Goal: Information Seeking & Learning: Check status

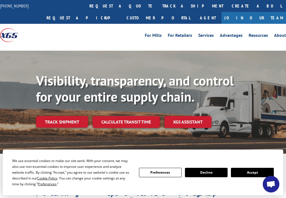
click at [158, 6] on link "track a shipment" at bounding box center [193, 6] width 70 height 12
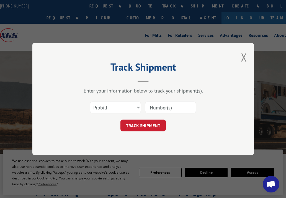
click at [151, 105] on input at bounding box center [170, 108] width 51 height 12
paste input "16928425 16928423 16928419 16928417 16928416 16928415 16928414 16928413 1692840…"
type input "16928425 16928423 16928419 16928417 16928416 16928415 16928414 16928413 1692840…"
click at [145, 125] on button "TRACK SHIPMENT" at bounding box center [143, 126] width 45 height 12
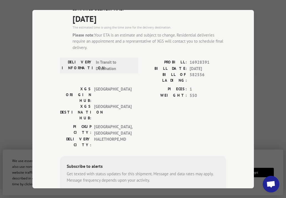
scroll to position [0, 0]
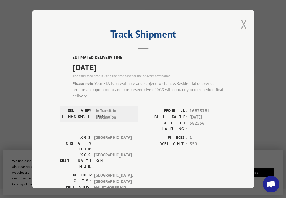
click at [241, 21] on button "Close modal" at bounding box center [244, 24] width 6 height 15
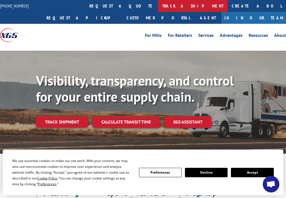
click at [158, 6] on link "track a shipment" at bounding box center [193, 6] width 70 height 12
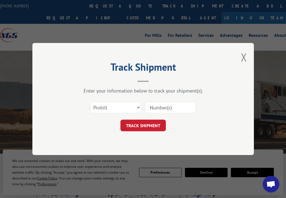
click at [165, 108] on input at bounding box center [170, 108] width 51 height 12
paste input "16928415 16928414 16928413 16928386 16928385 16928384 16928383 16928382 1692837…"
type input "16928415 16928414 16928413 16928386 16928385 16928384 16928383 16928382 1692837…"
click at [146, 125] on button "TRACK SHIPMENT" at bounding box center [143, 126] width 45 height 12
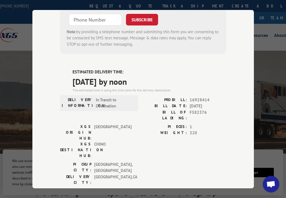
scroll to position [55, 0]
